Goal: Task Accomplishment & Management: Complete application form

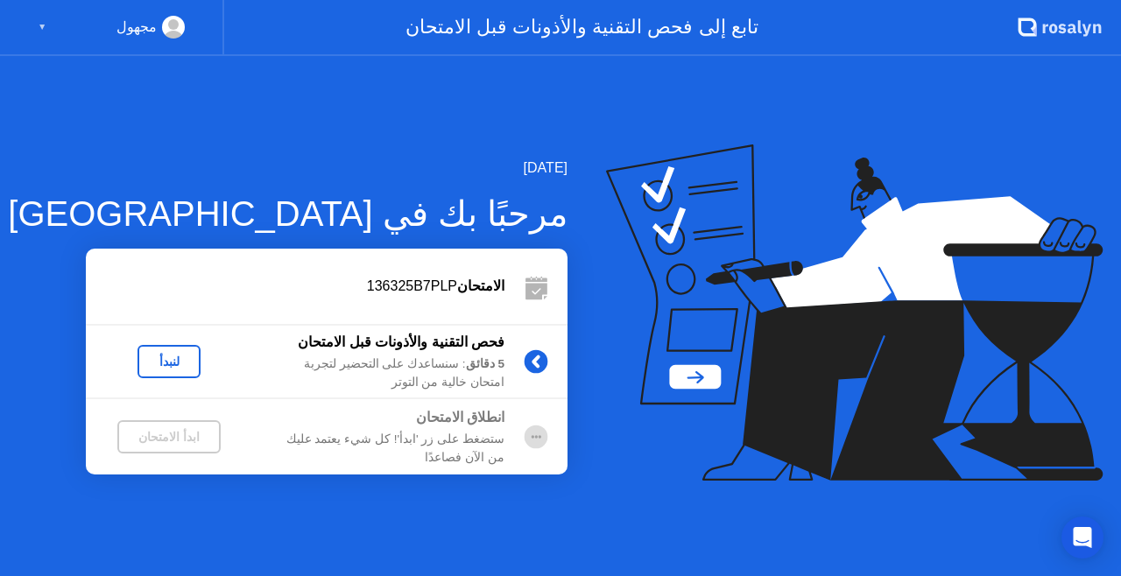
click at [182, 358] on div "لنبدأ" at bounding box center [168, 362] width 49 height 14
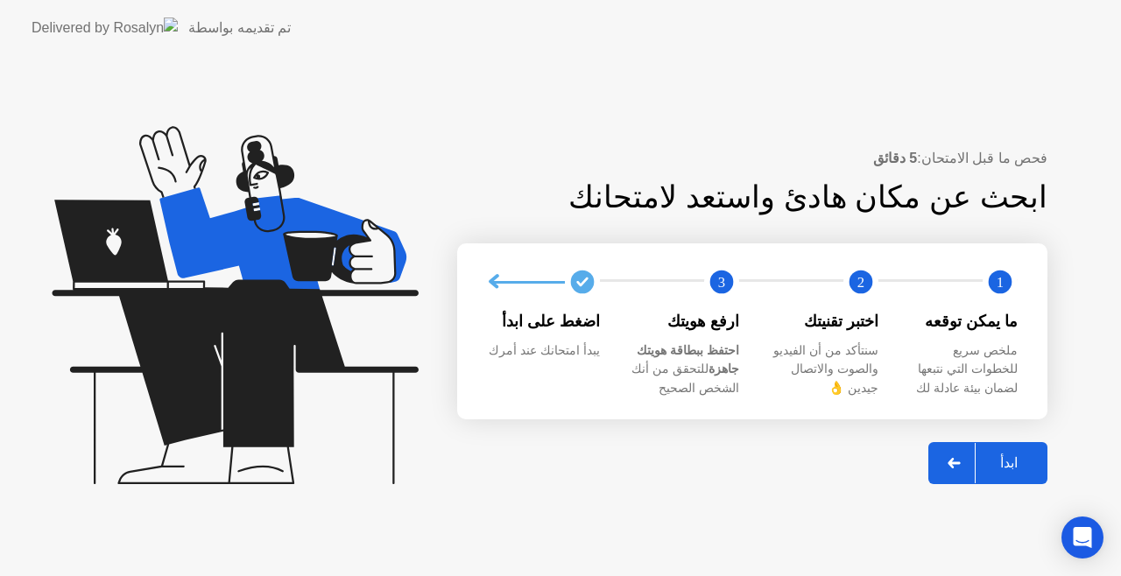
click at [963, 473] on div at bounding box center [954, 463] width 42 height 40
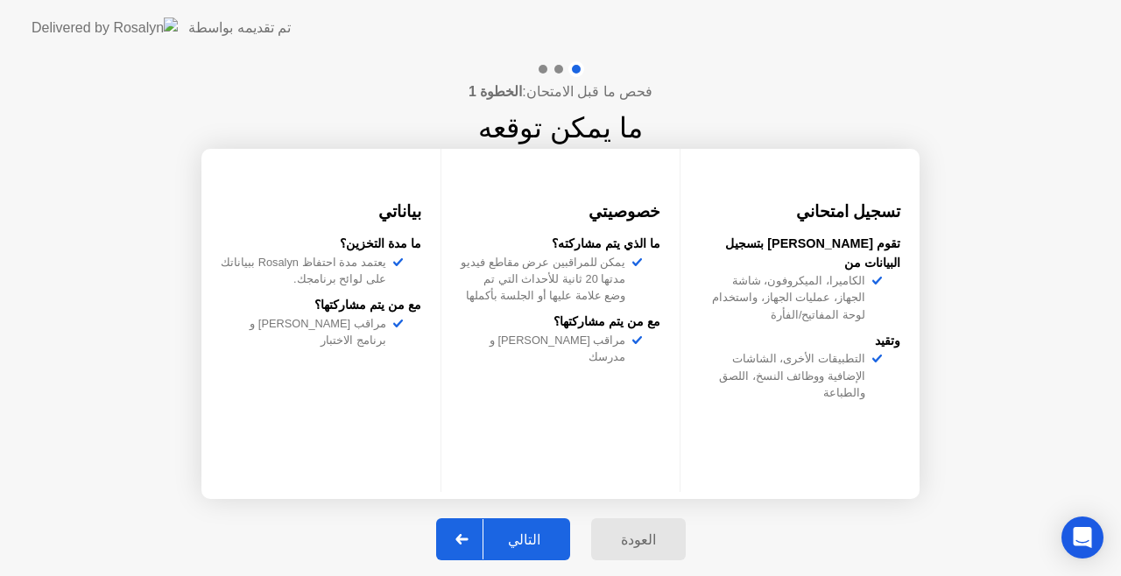
click at [548, 534] on div "التالي" at bounding box center [523, 539] width 81 height 17
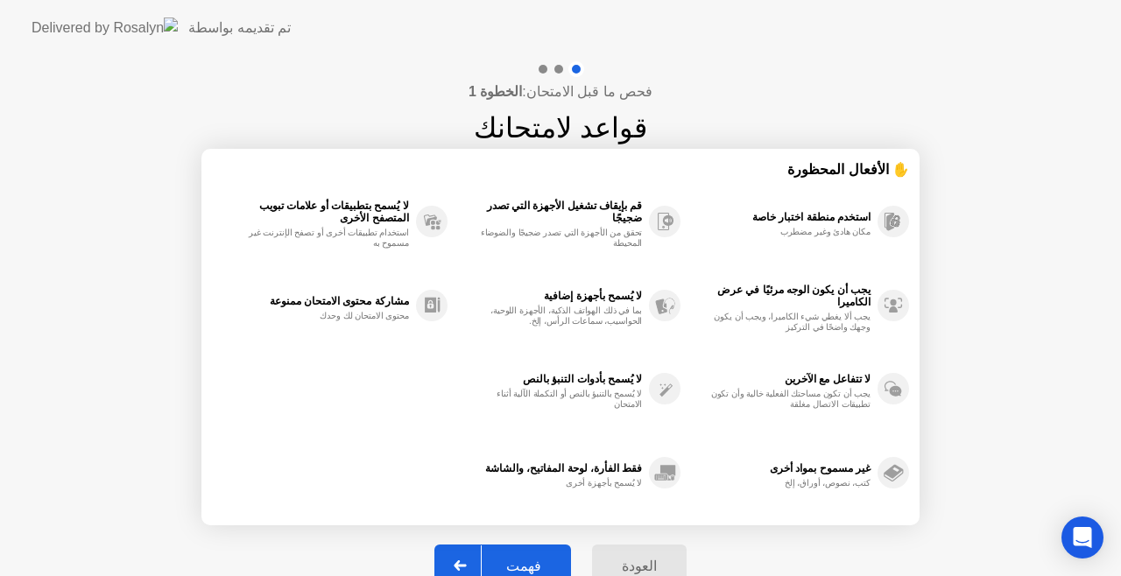
click at [552, 551] on button "فهمت" at bounding box center [502, 566] width 137 height 42
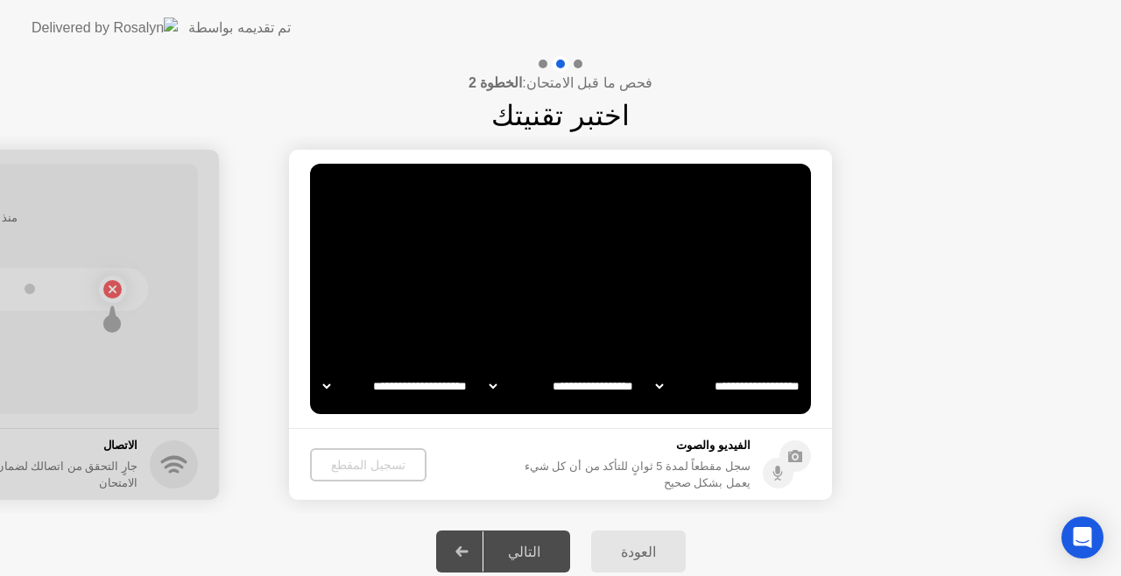
select select "**********"
select select "*******"
click at [528, 550] on div "التالي" at bounding box center [523, 552] width 81 height 17
click at [479, 546] on div at bounding box center [462, 551] width 42 height 40
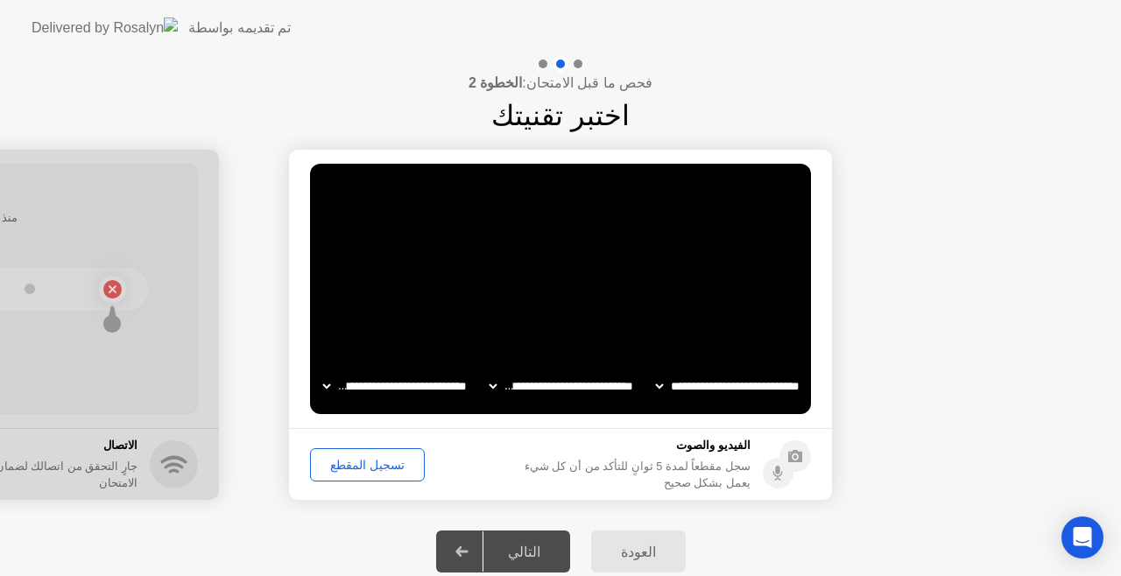
click at [389, 466] on div "تسجيل المقطع" at bounding box center [367, 465] width 102 height 14
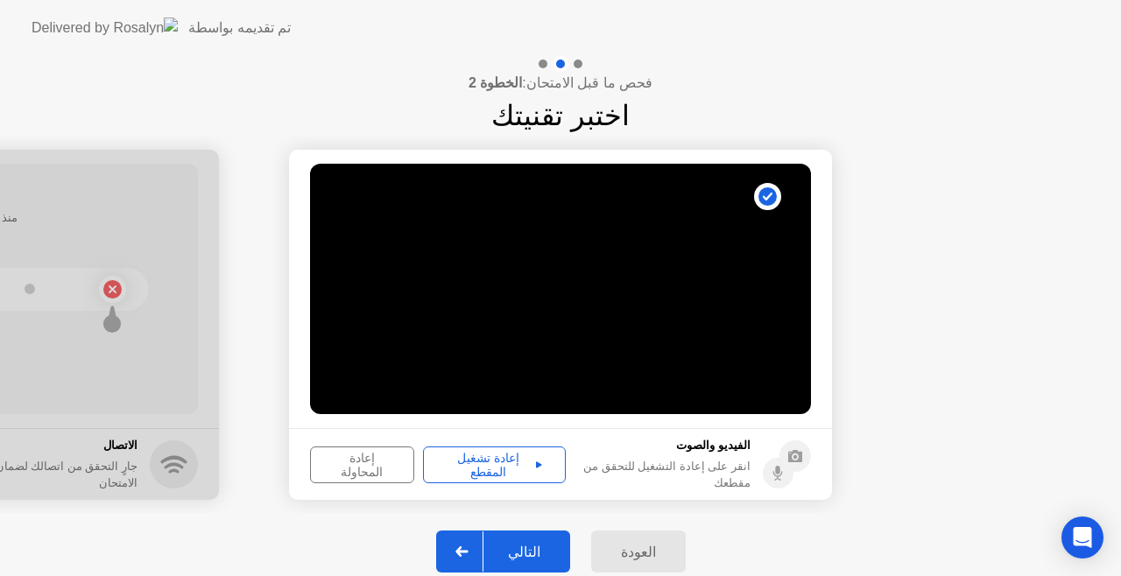
click at [523, 548] on div "التالي" at bounding box center [523, 552] width 81 height 17
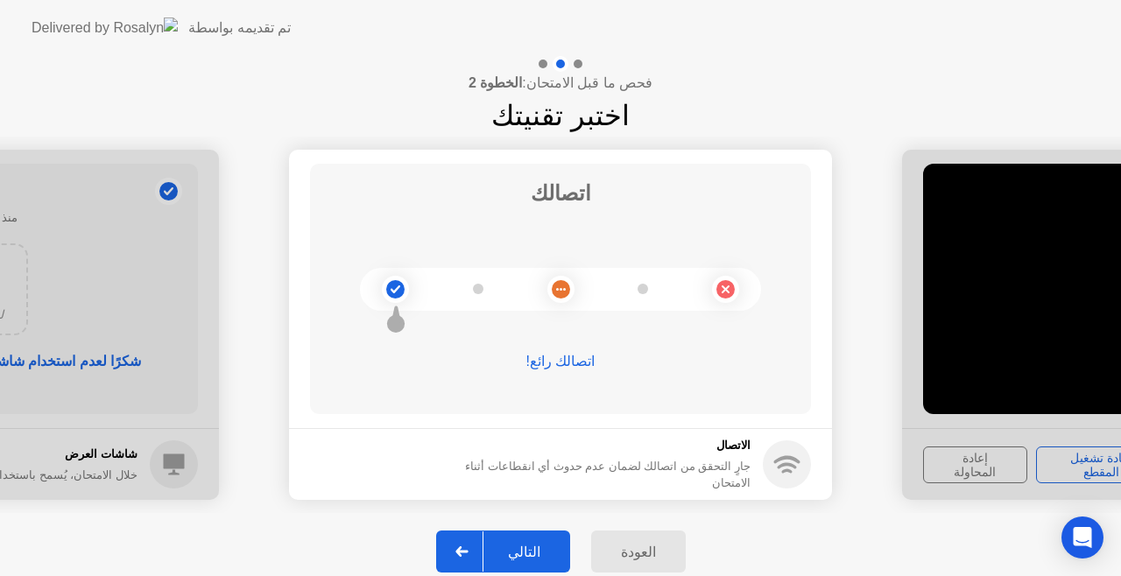
click at [538, 562] on button "التالي" at bounding box center [503, 551] width 134 height 42
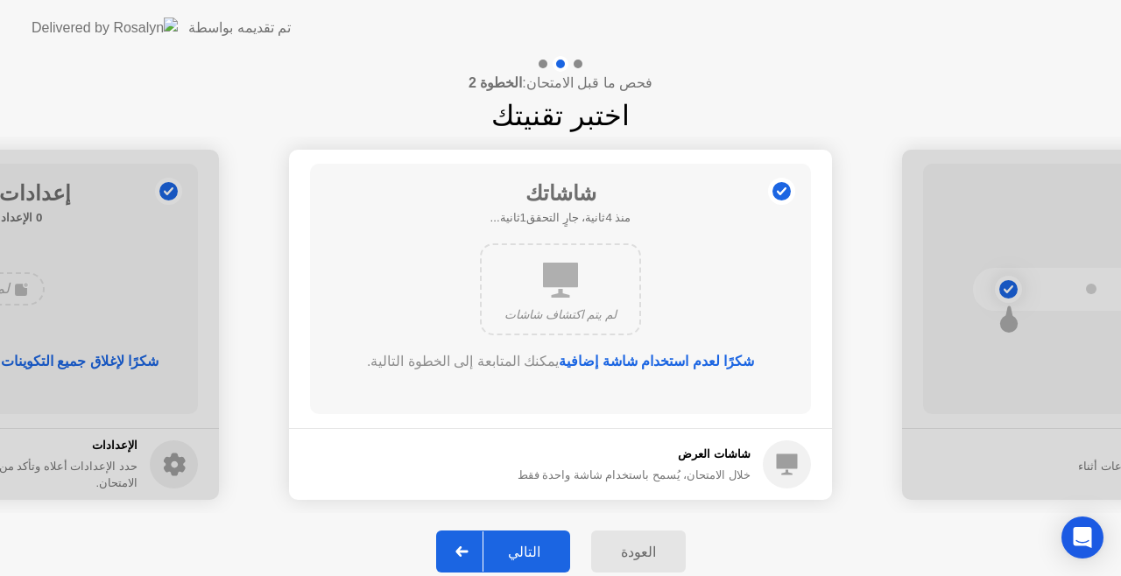
click at [534, 547] on div "التالي" at bounding box center [523, 552] width 81 height 17
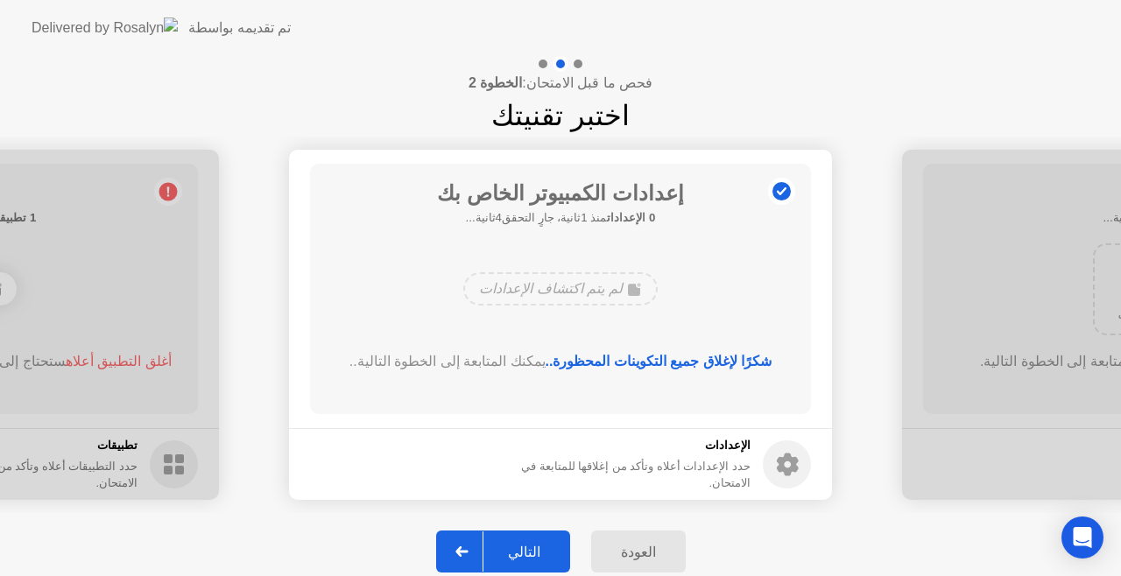
click at [535, 544] on div "التالي" at bounding box center [523, 552] width 81 height 17
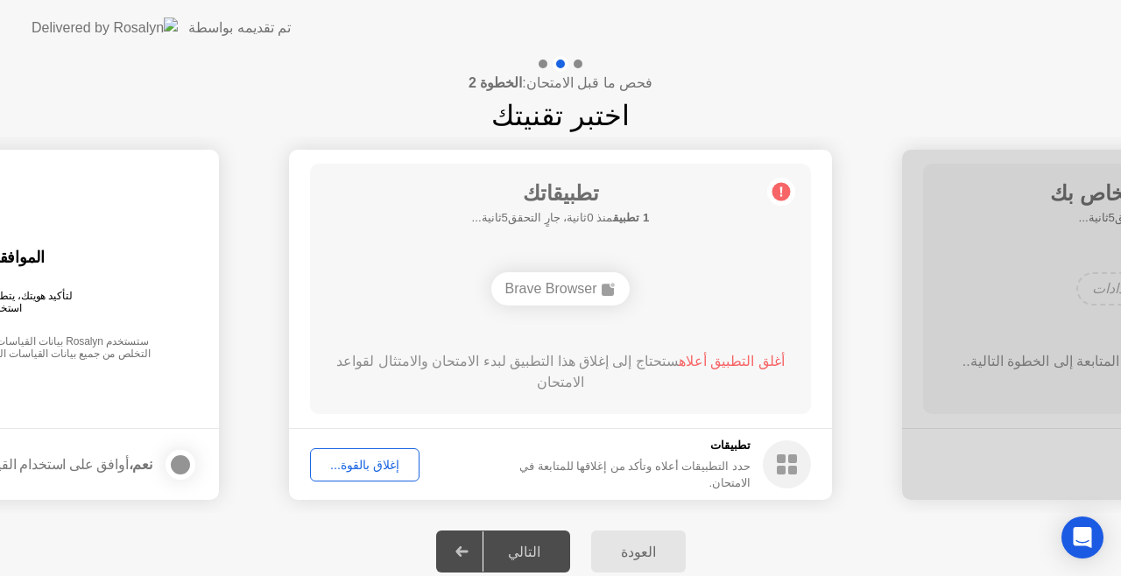
click at [347, 467] on div "إغلاق بالقوة..." at bounding box center [364, 465] width 97 height 14
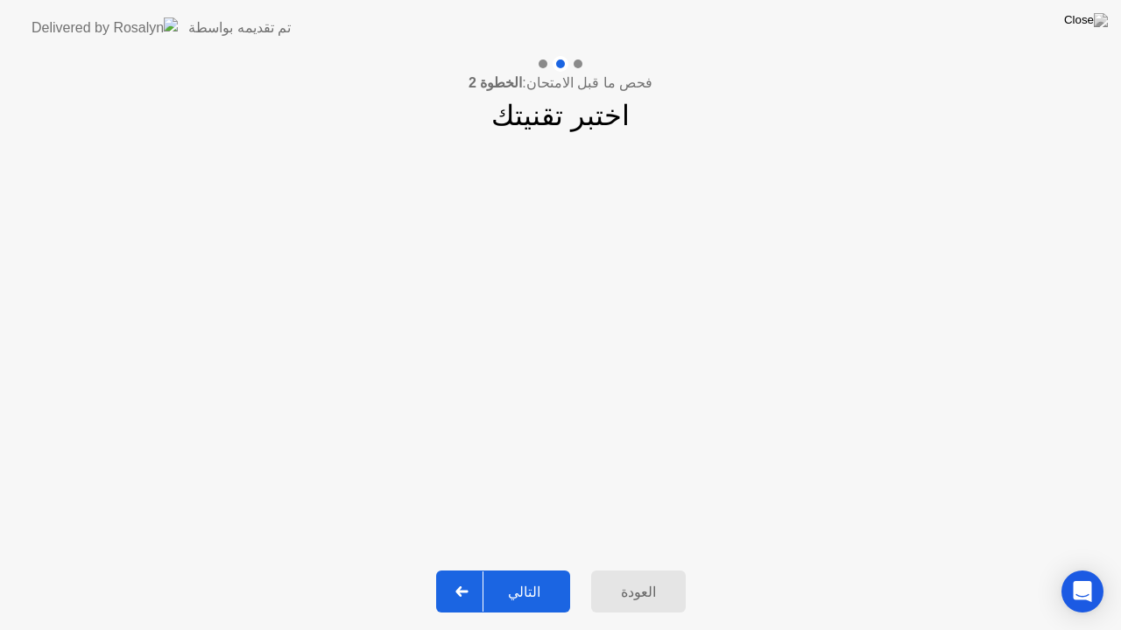
click at [522, 575] on div "التالي" at bounding box center [523, 592] width 81 height 17
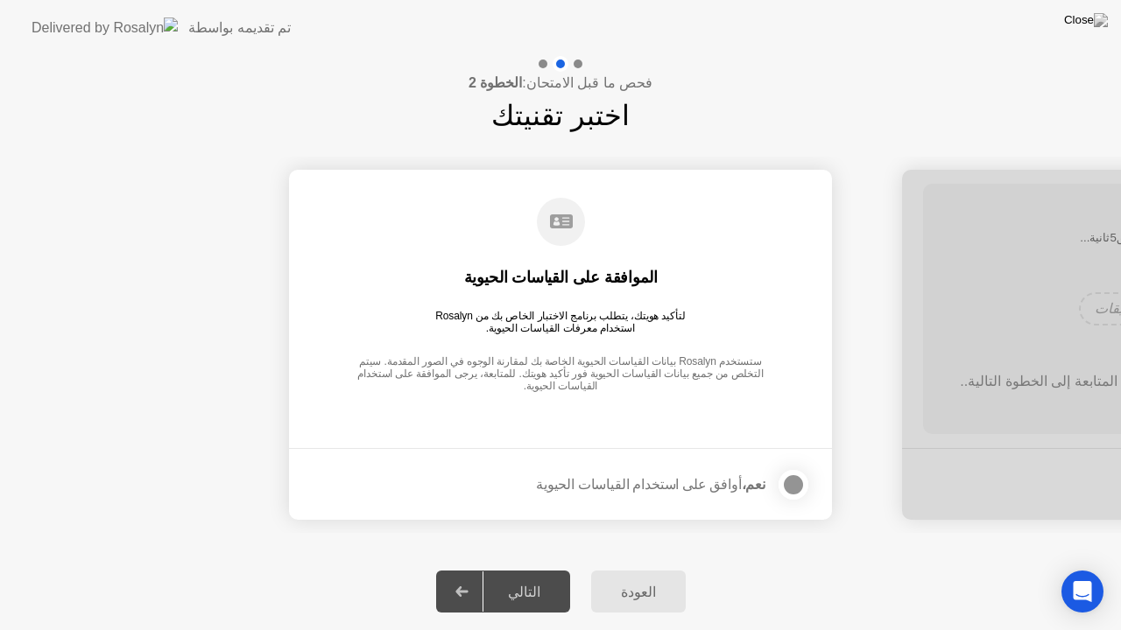
click at [786, 483] on div at bounding box center [793, 484] width 21 height 21
click at [502, 575] on div "التالي" at bounding box center [523, 592] width 81 height 17
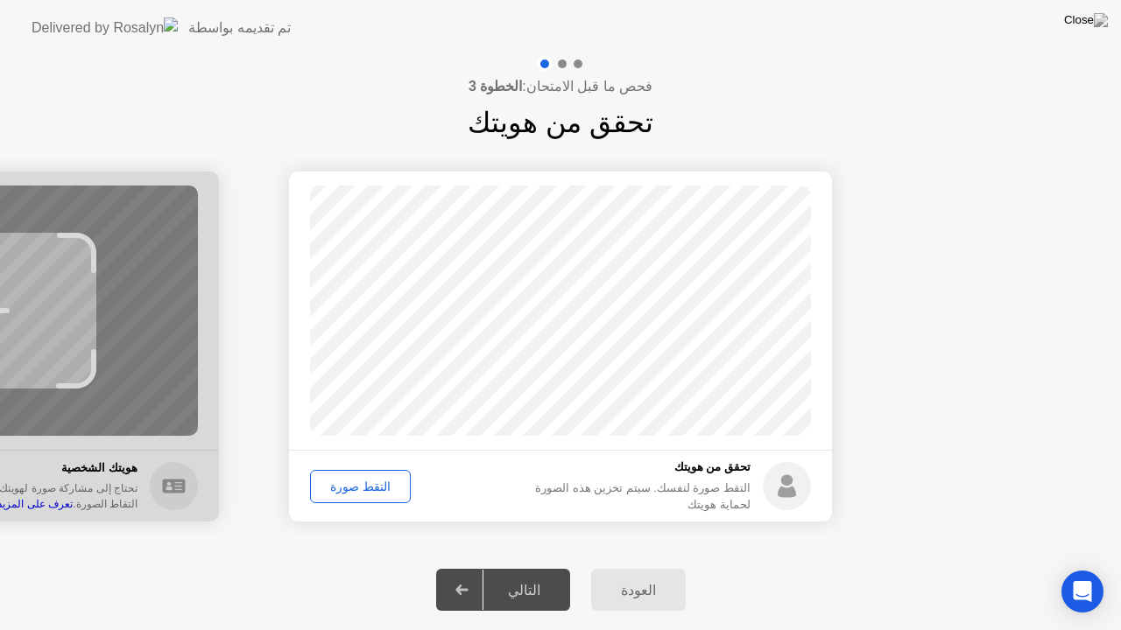
click at [361, 483] on div "التقط صورة" at bounding box center [360, 487] width 88 height 14
